Goal: Navigation & Orientation: Find specific page/section

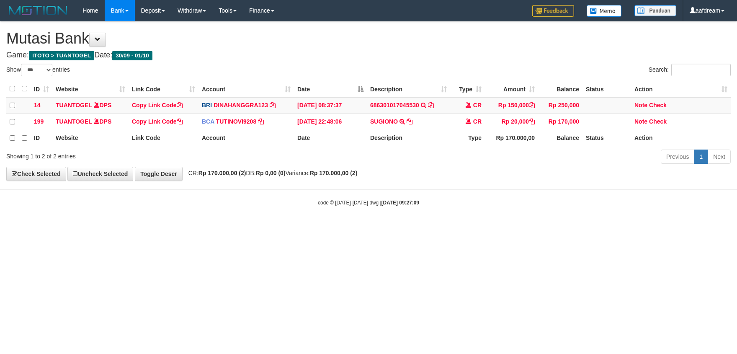
select select "***"
click at [354, 227] on html "Toggle navigation Home Bank Account List Load By Website Group [IDNPOKER] CIPUT…" at bounding box center [368, 113] width 737 height 227
